Goal: Task Accomplishment & Management: Manage account settings

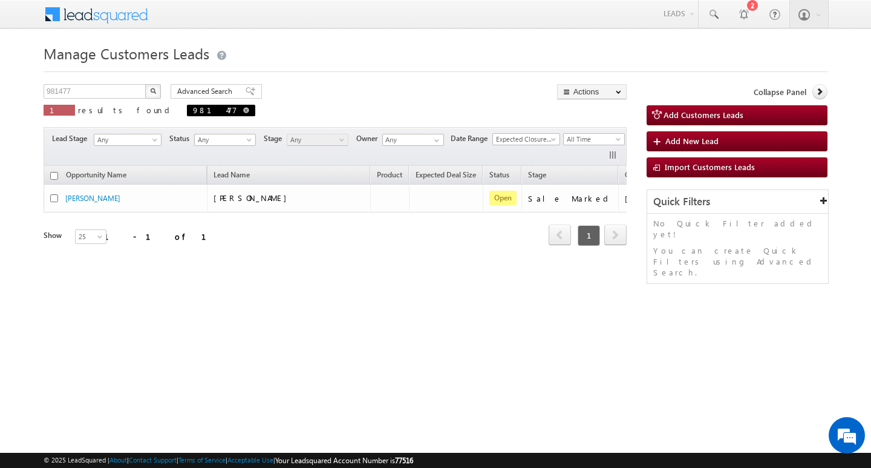
click at [243, 108] on span at bounding box center [246, 110] width 6 height 6
type input "Search Customers Leads"
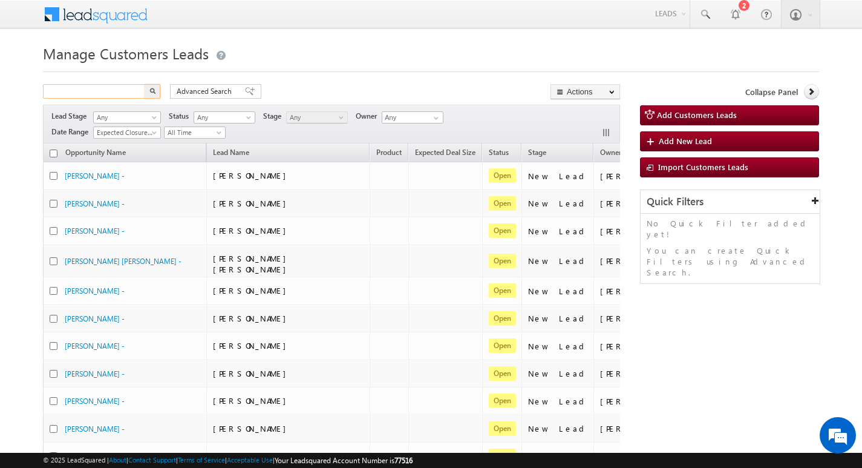
click at [108, 91] on input "text" at bounding box center [94, 91] width 103 height 15
paste input "8383047467"
type input "8383047467"
click at [145, 84] on button "button" at bounding box center [153, 91] width 16 height 15
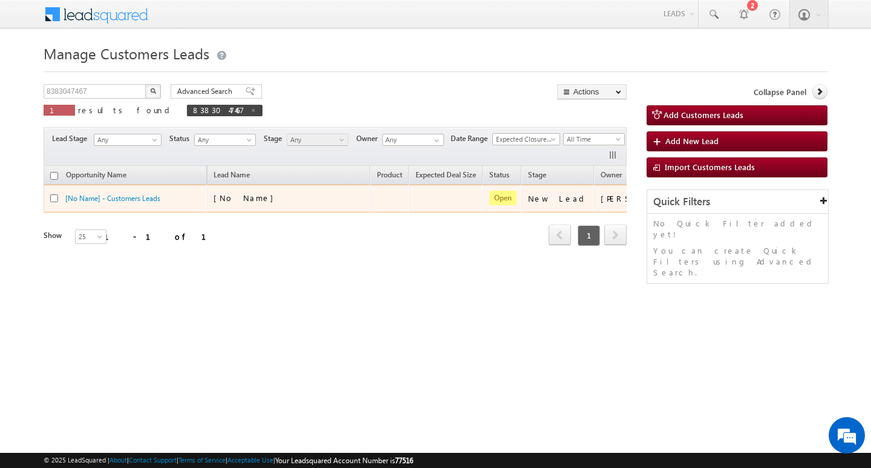
click at [136, 192] on td "[No Name] - Customers Leads" at bounding box center [125, 198] width 163 height 28
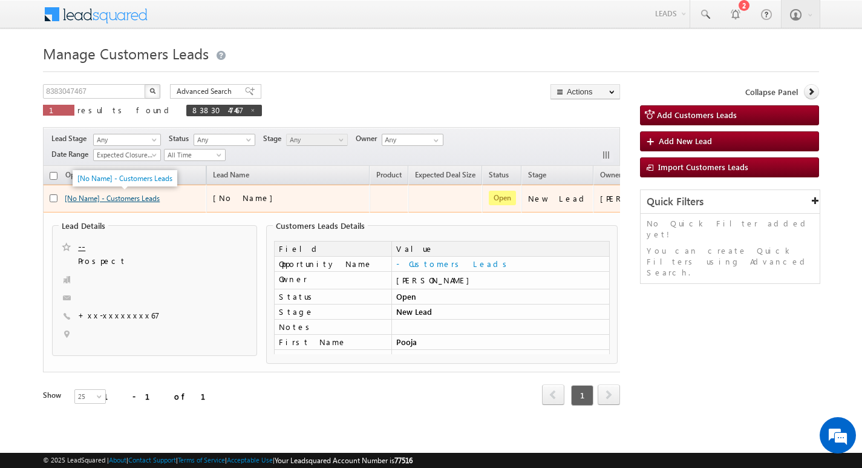
click at [108, 197] on link "[No Name] - Customers Leads" at bounding box center [112, 198] width 95 height 9
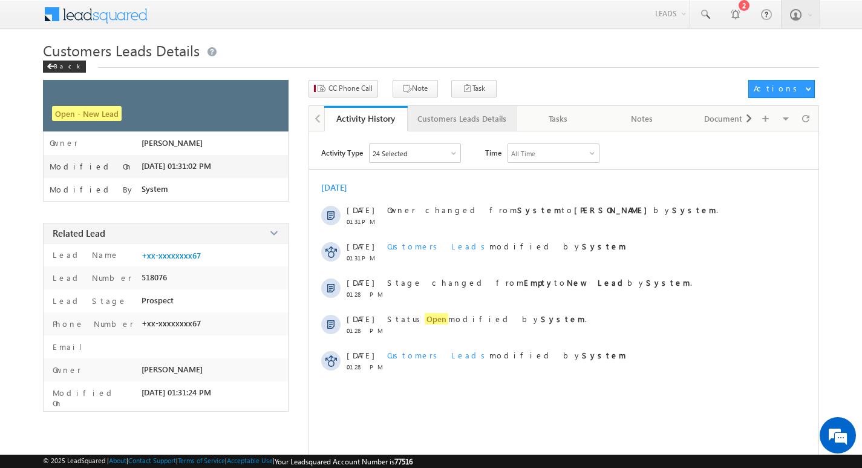
click at [442, 116] on div "Customers Leads Details" at bounding box center [461, 118] width 89 height 15
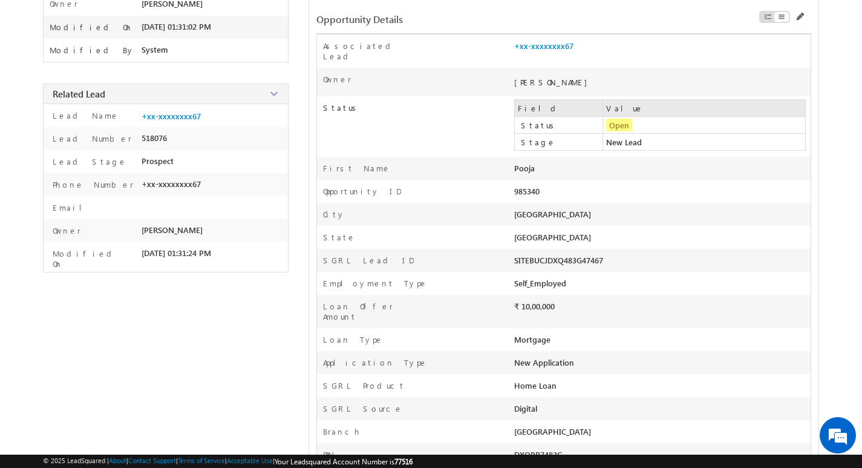
scroll to position [121, 0]
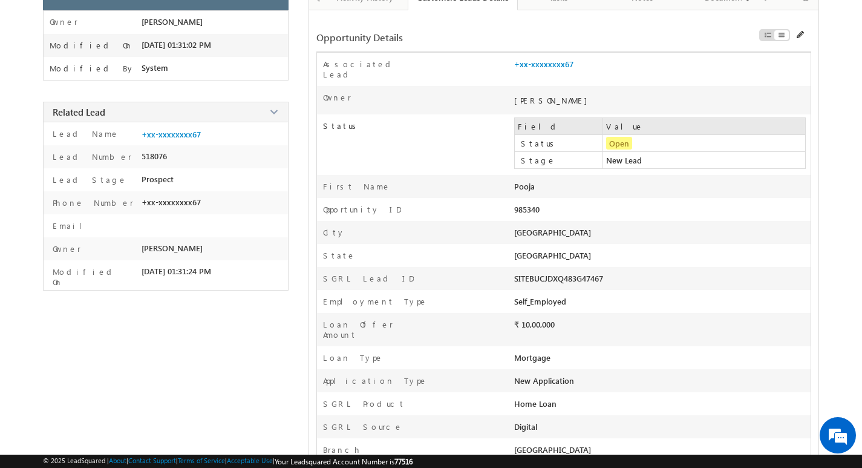
click at [582, 204] on div "985340" at bounding box center [603, 212] width 178 height 17
copy div "985340 Address Pincode"
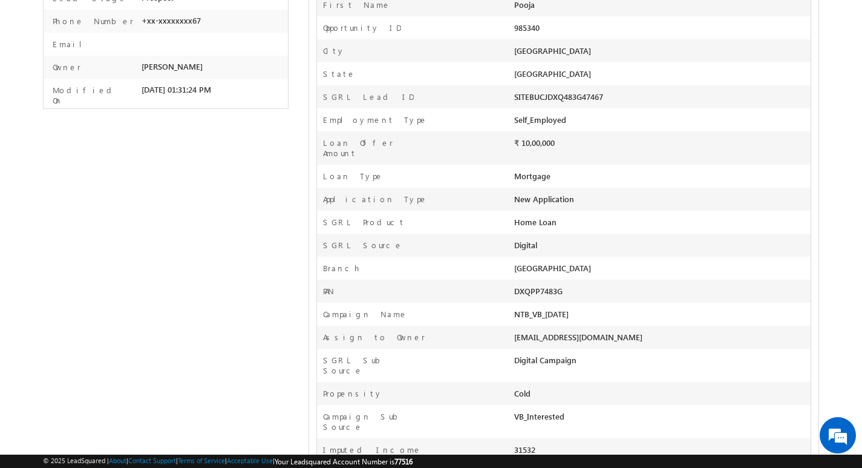
scroll to position [363, 0]
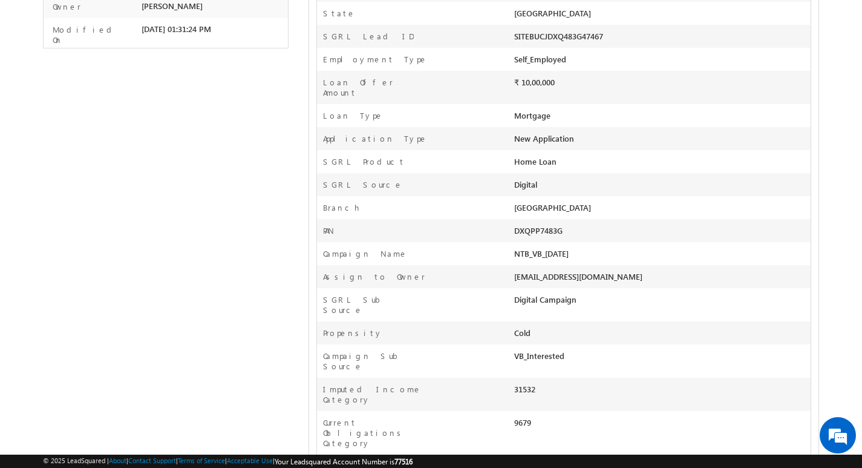
click at [581, 350] on div "VB_Interested" at bounding box center [603, 358] width 178 height 17
copy div "VB_Interested Assign To Designation opp share Appointment Date & Time Follow-Up…"
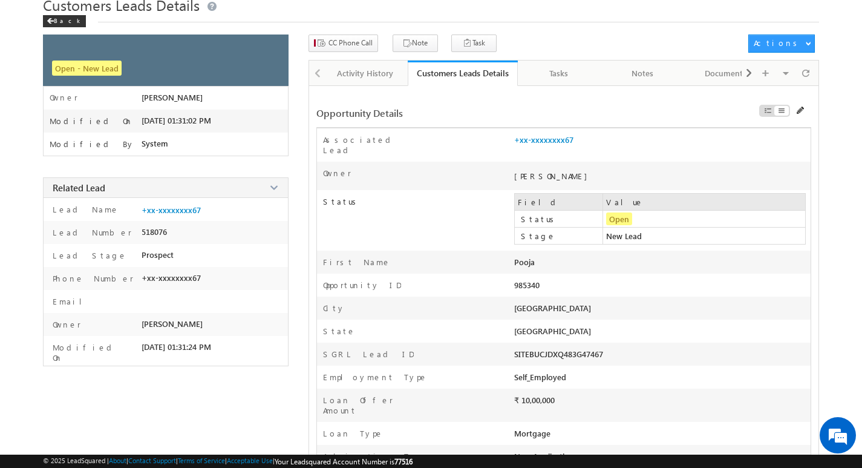
scroll to position [0, 0]
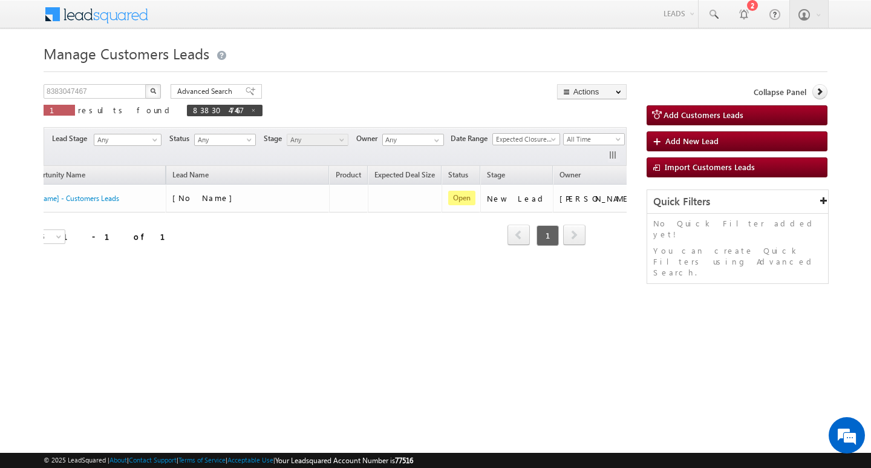
scroll to position [0, 49]
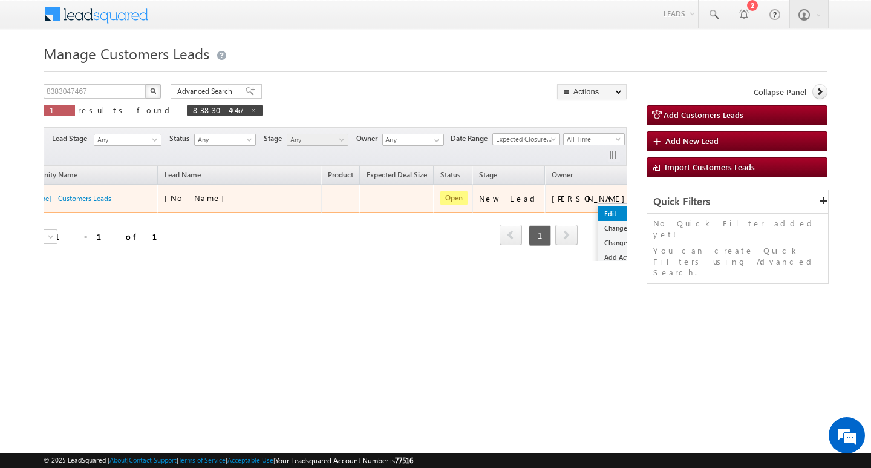
click at [598, 208] on link "Edit" at bounding box center [628, 213] width 60 height 15
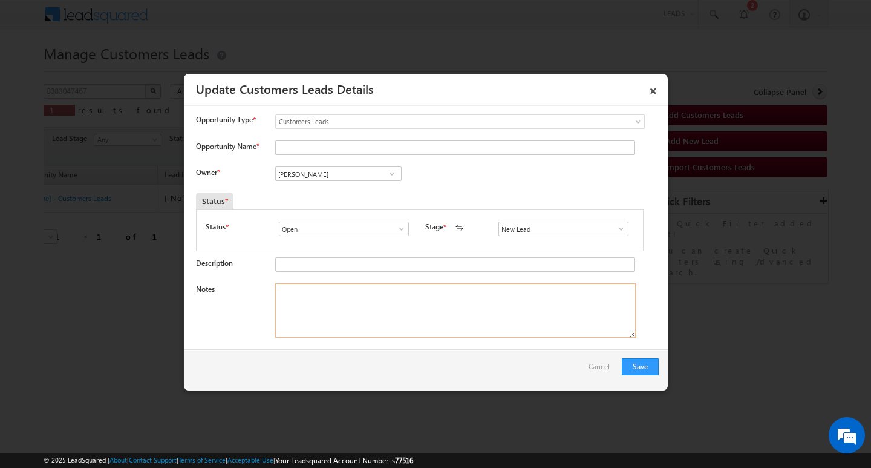
click at [425, 296] on textarea "Notes" at bounding box center [455, 310] width 360 height 54
click at [421, 312] on textarea "Notes" at bounding box center [455, 310] width 360 height 54
paste textarea "BLJEET MISHRA / AG : 32/ JOB / MOTHE INCOME : 1L / WORAK EXPW : 6Y EMI : 9K / C…"
type textarea "BLJEET MISHRA / AG : 32/ JOB / MOTHE INCOME : 1L / WORAK EXPW : 6Y EMI : 9K / C…"
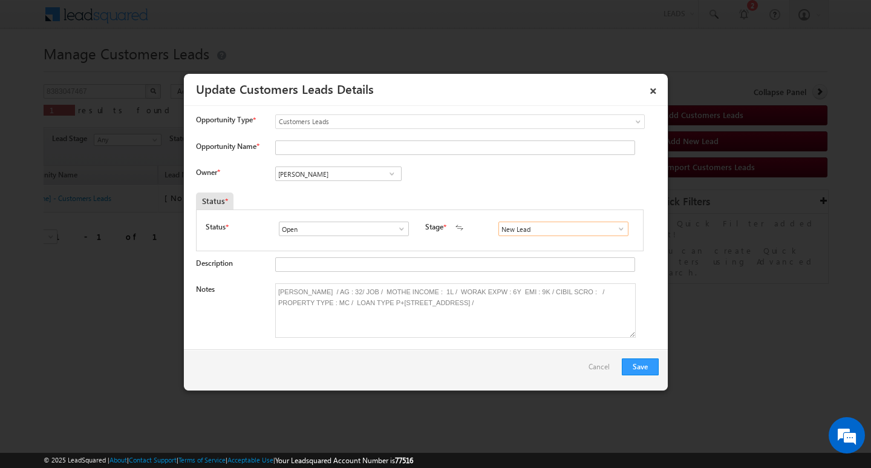
click at [537, 227] on input "New Lead" at bounding box center [563, 228] width 130 height 15
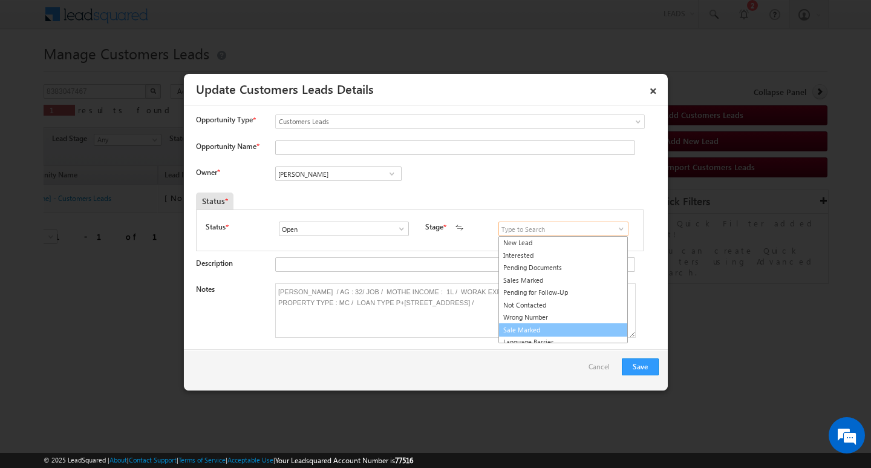
click at [586, 325] on link "Sale Marked" at bounding box center [562, 330] width 129 height 14
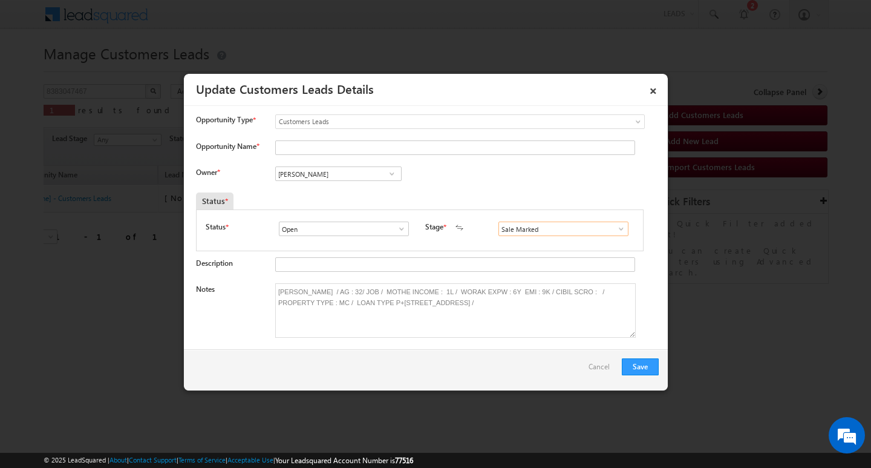
type input "Sale Marked"
click at [350, 173] on input "[PERSON_NAME]" at bounding box center [338, 173] width 126 height 15
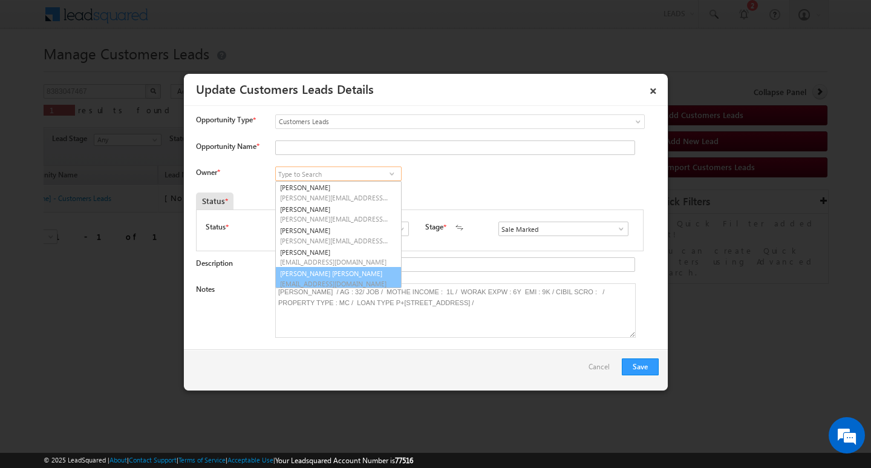
scroll to position [3, 0]
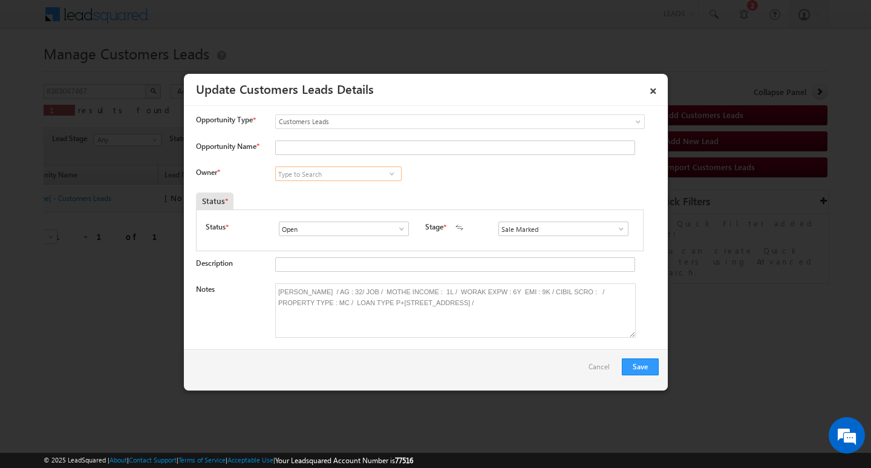
click at [359, 174] on input at bounding box center [338, 173] width 126 height 15
paste input "Rana Sangram Singh"
type input "Rana Sangram Singh"
click at [357, 238] on div "Open Won Lost Open" at bounding box center [346, 229] width 135 height 17
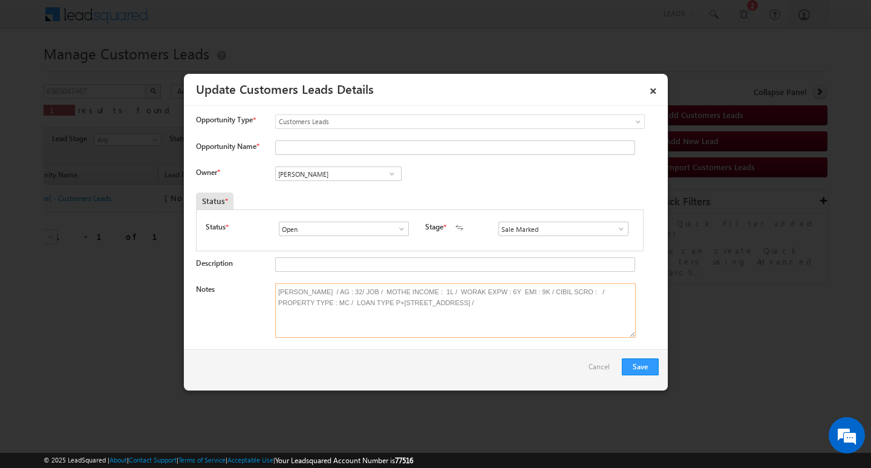
click at [313, 290] on textarea "BLJEET MISHRA / AG : 32/ JOB / MOTHE INCOME : 1L / WORAK EXPW : 6Y EMI : 9K / C…" at bounding box center [455, 310] width 360 height 54
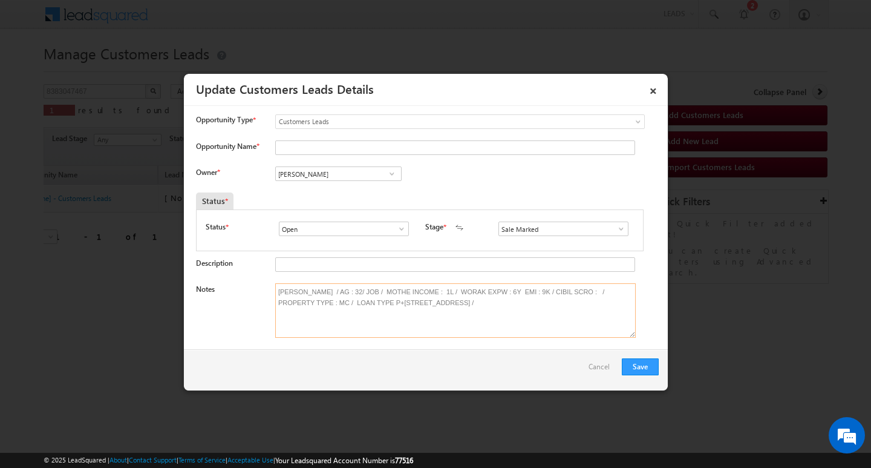
click at [313, 290] on textarea "BLJEET MISHRA / AG : 32/ JOB / MOTHE INCOME : 1L / WORAK EXPW : 6Y EMI : 9K / C…" at bounding box center [455, 310] width 360 height 54
click at [319, 323] on textarea "BLJEET MISHRA / AG : 32/ JOB / MOTHE INCOME : 1L / WORAK EXPW : 6Y EMI : 9K / C…" at bounding box center [455, 310] width 360 height 54
drag, startPoint x: 331, startPoint y: 288, endPoint x: 276, endPoint y: 292, distance: 55.2
click at [276, 292] on textarea "BLJEET MISHRA / AG : 32/ JOB / MOTHE INCOME : 1L / WORAK EXPW : 6Y EMI : 9K / C…" at bounding box center [455, 310] width 360 height 54
click at [366, 136] on div "Opportunity Type * Select any Activity Bank Mitra Leads Builders Leads Customer…" at bounding box center [427, 127] width 463 height 26
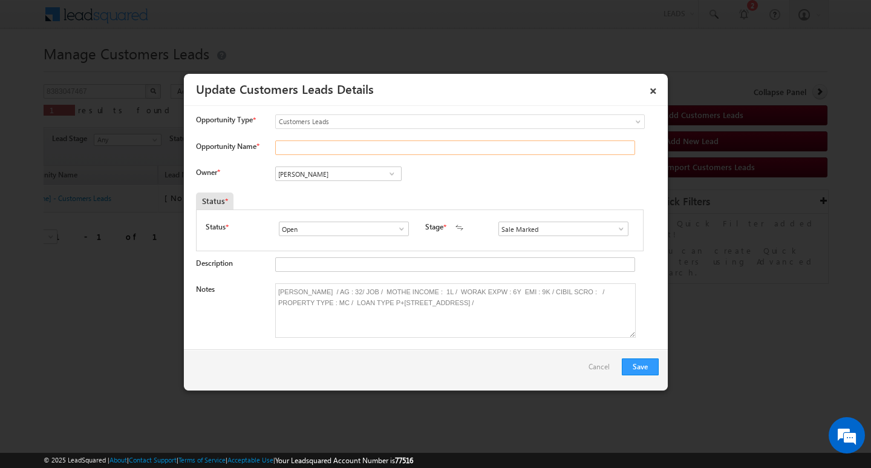
click at [361, 143] on input "Opportunity Name *" at bounding box center [455, 147] width 360 height 15
paste input "BLJEET MISHRA"
type input "BLJEET MISHRA"
click at [642, 362] on button "Save" at bounding box center [640, 366] width 37 height 17
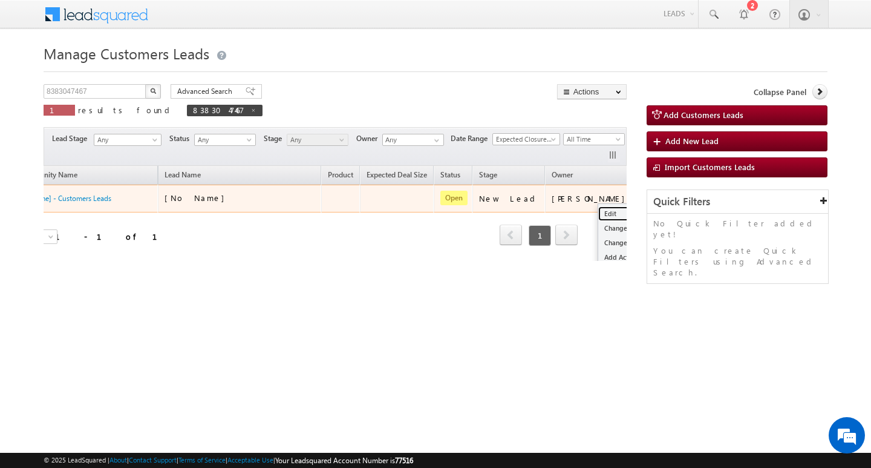
click at [598, 212] on link "Edit" at bounding box center [628, 213] width 60 height 15
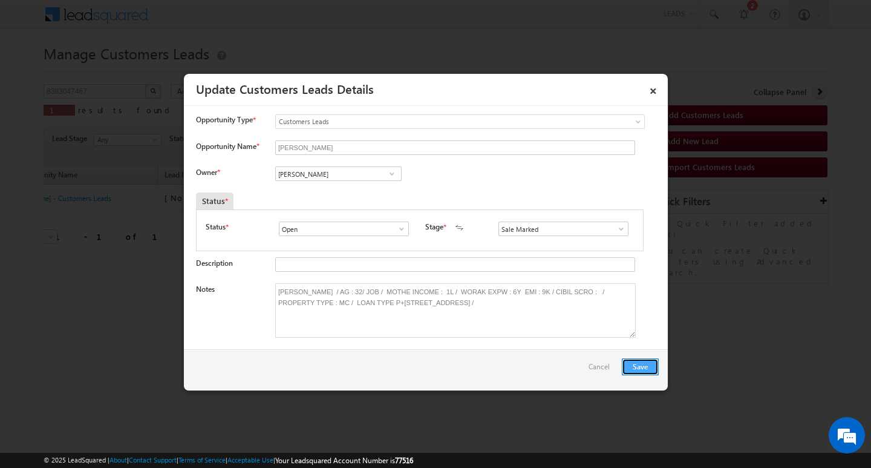
click at [642, 359] on button "Save" at bounding box center [640, 366] width 37 height 17
